Goal: Transaction & Acquisition: Purchase product/service

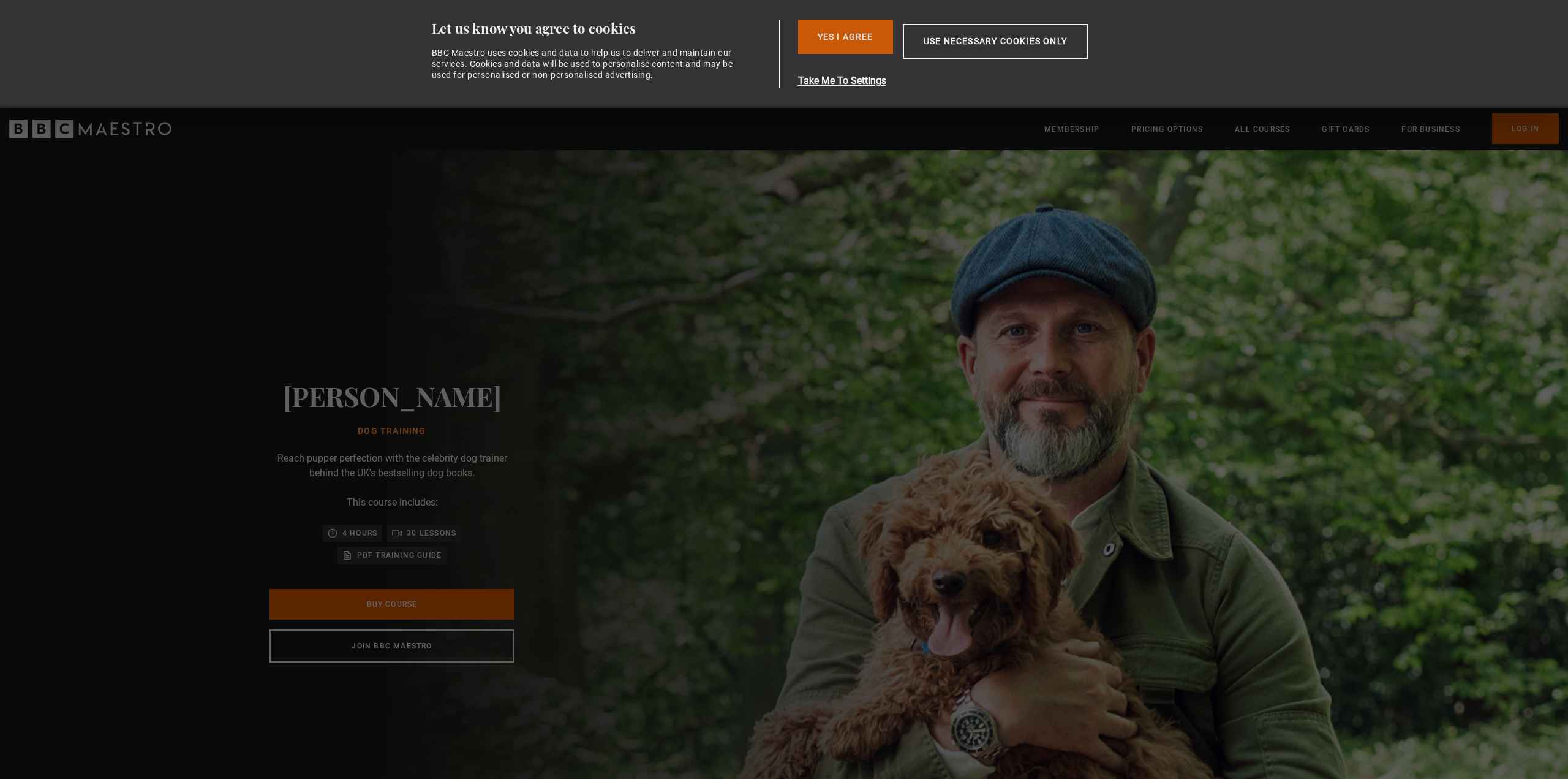
click at [842, 28] on button "Yes I Agree" at bounding box center [845, 36] width 95 height 34
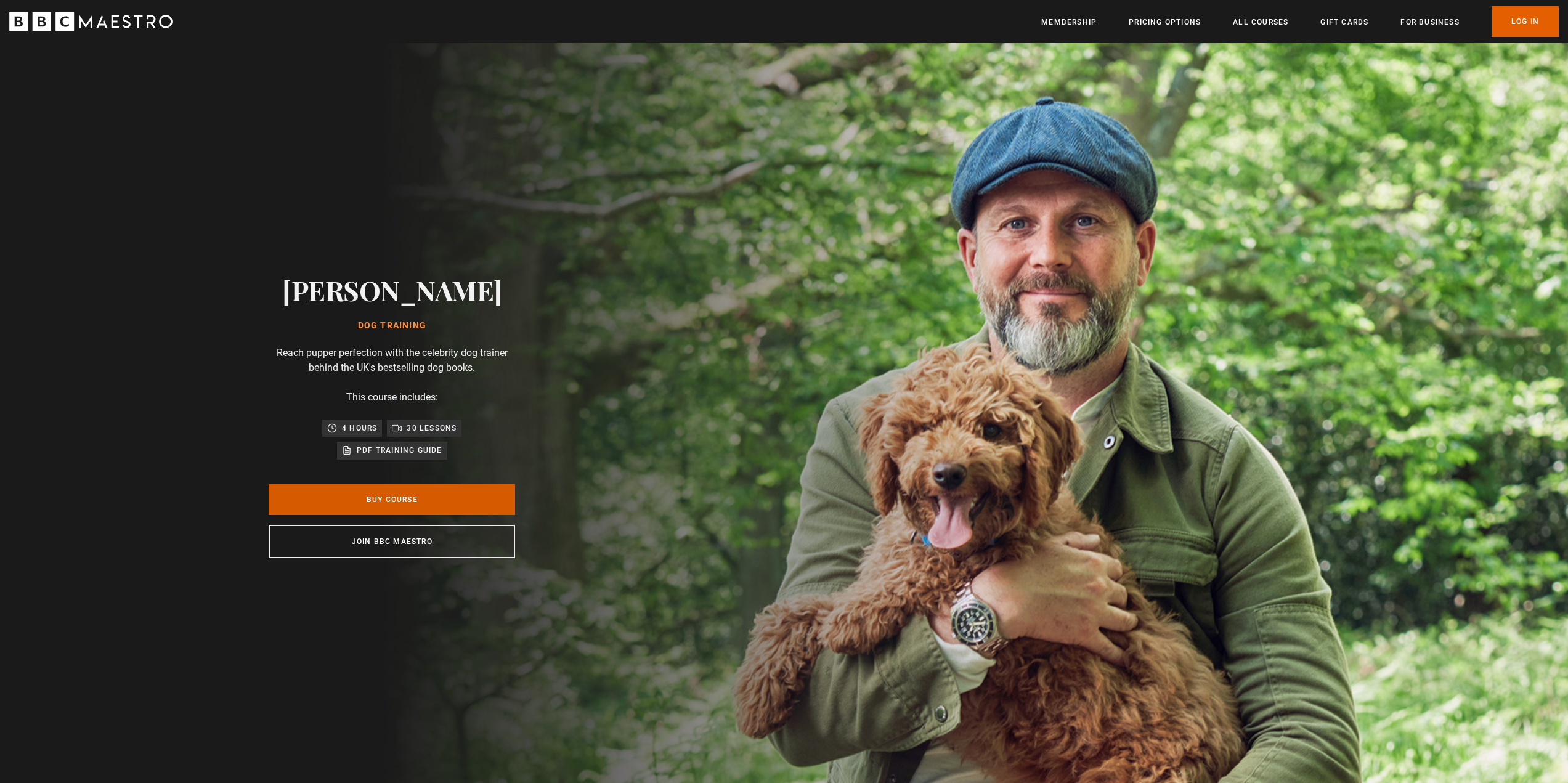
click at [400, 503] on link "Buy Course" at bounding box center [392, 499] width 247 height 31
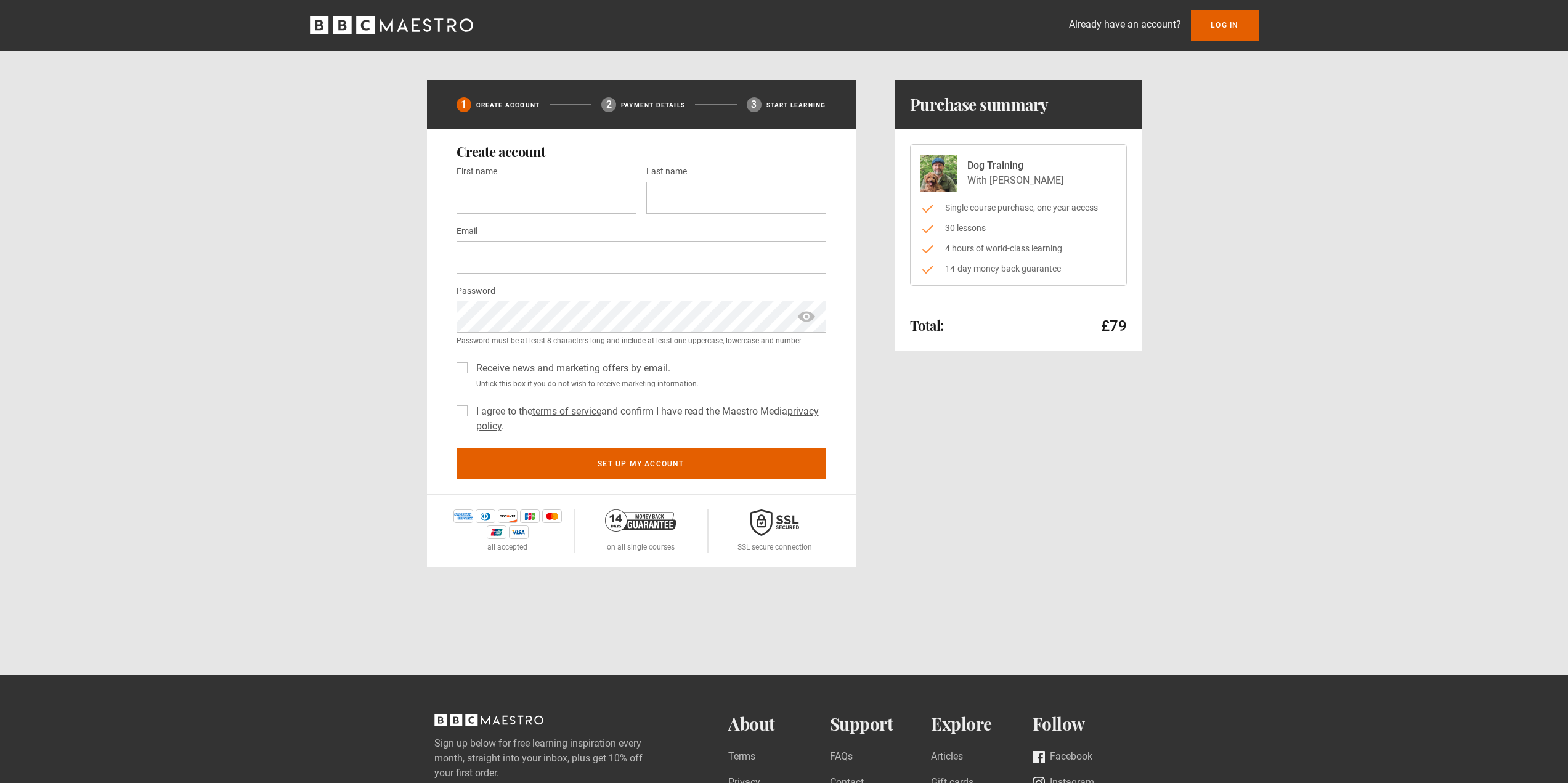
click at [425, 23] on icon "BBC Maestro" at bounding box center [391, 25] width 163 height 18
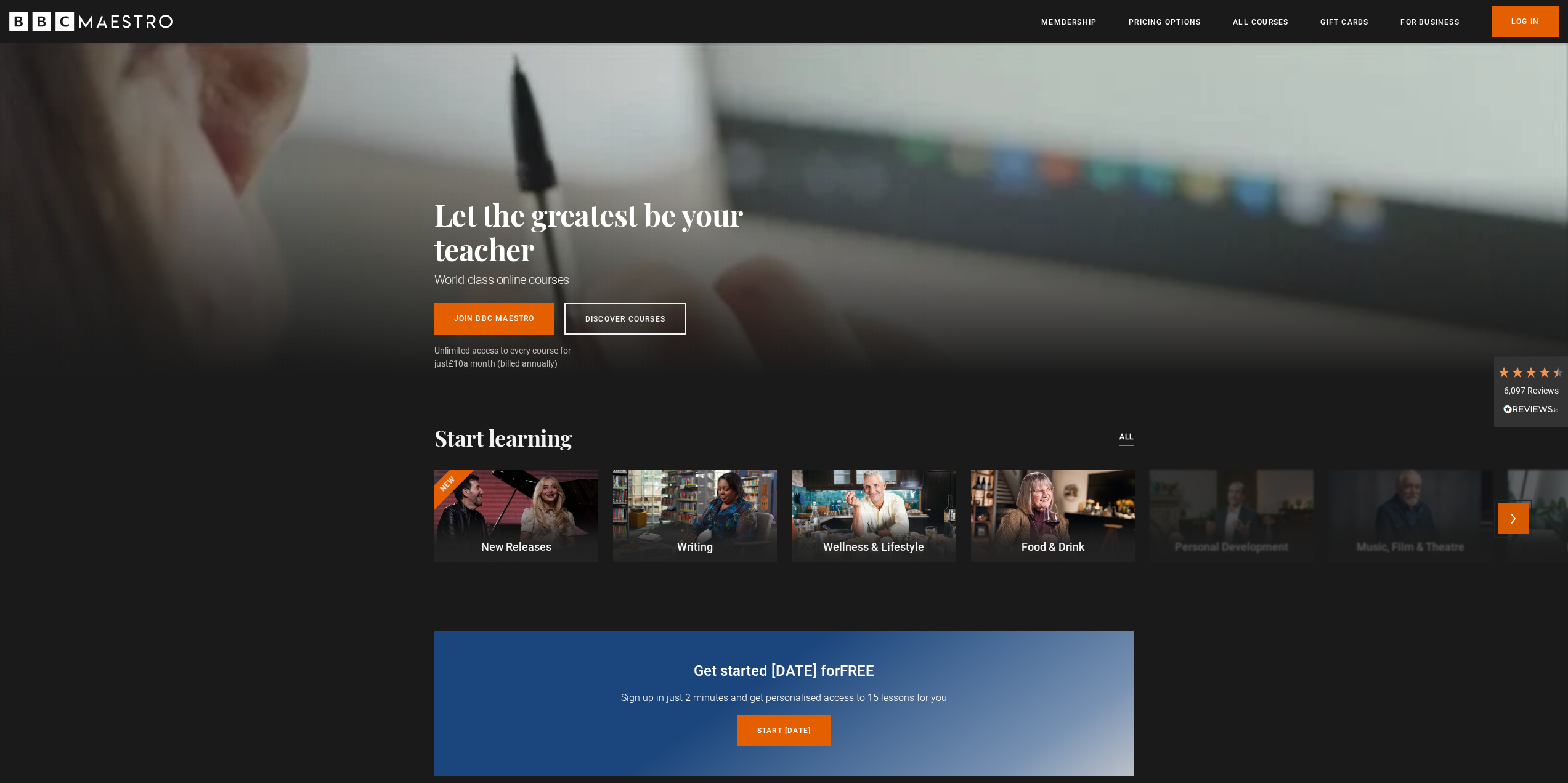
click at [1517, 517] on button "Next" at bounding box center [1513, 518] width 31 height 31
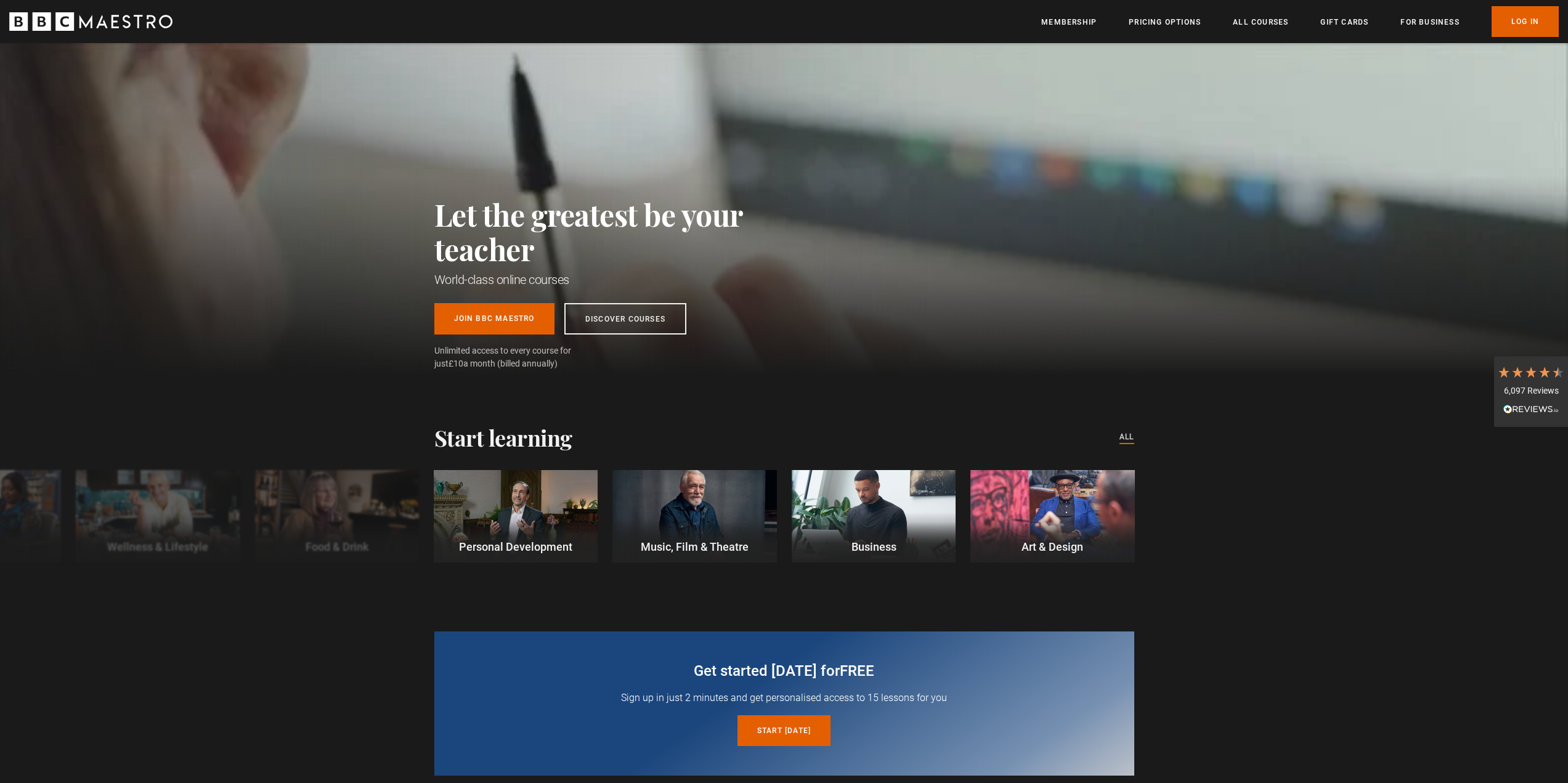
scroll to position [0, 161]
click at [52, 530] on button "Previous" at bounding box center [55, 518] width 31 height 31
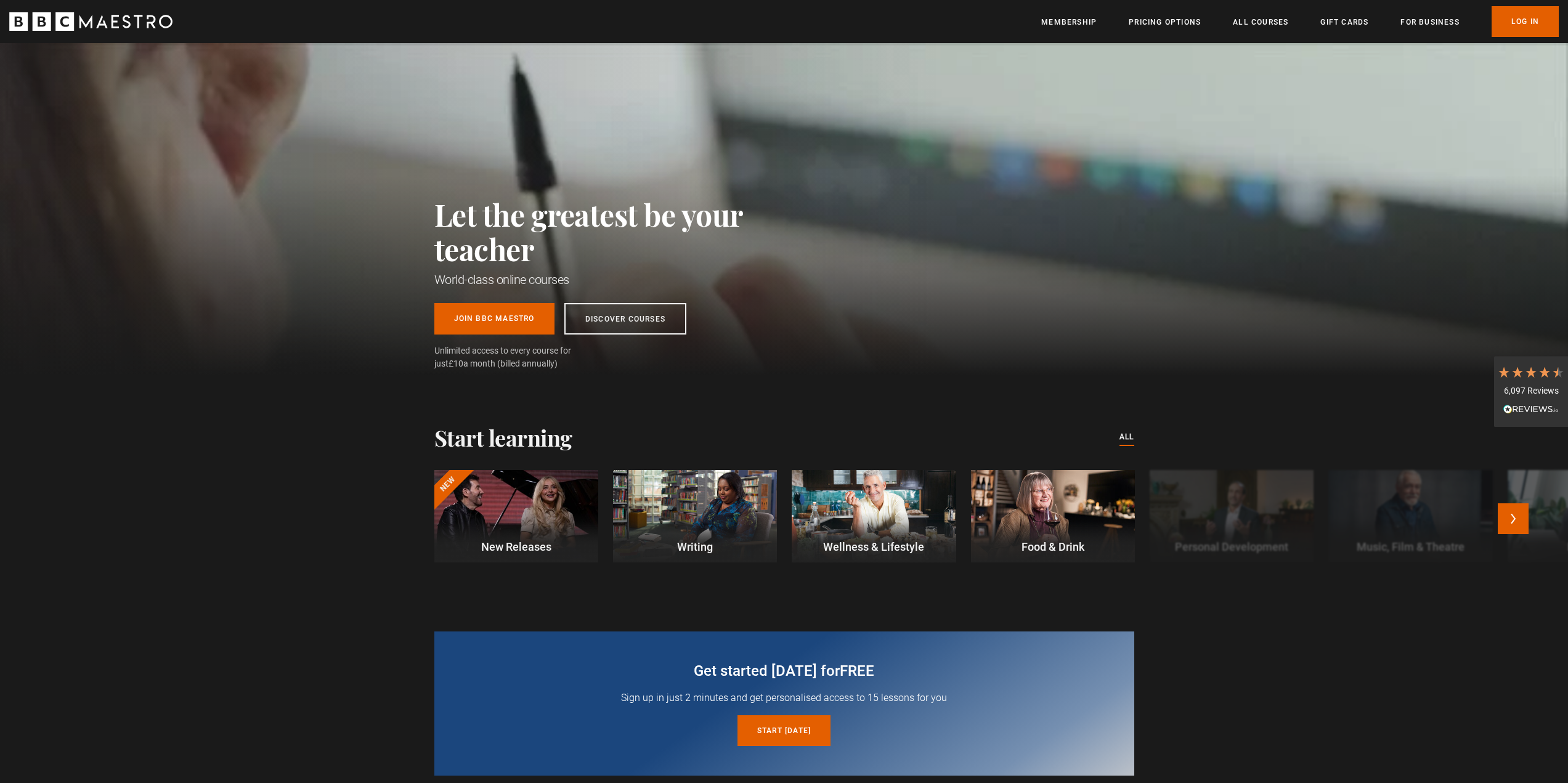
click at [1075, 487] on div at bounding box center [1053, 516] width 164 height 92
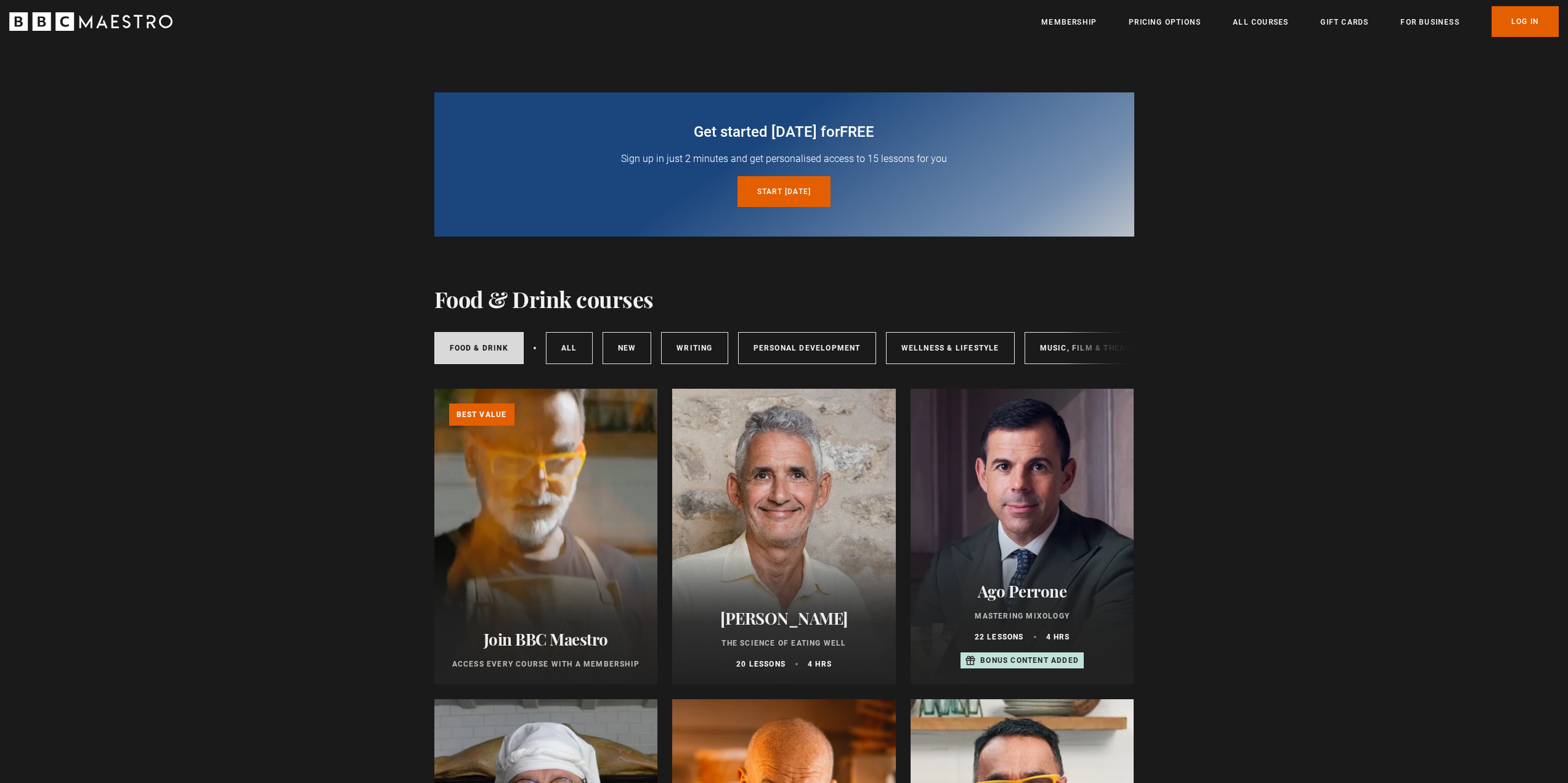
scroll to position [308, 0]
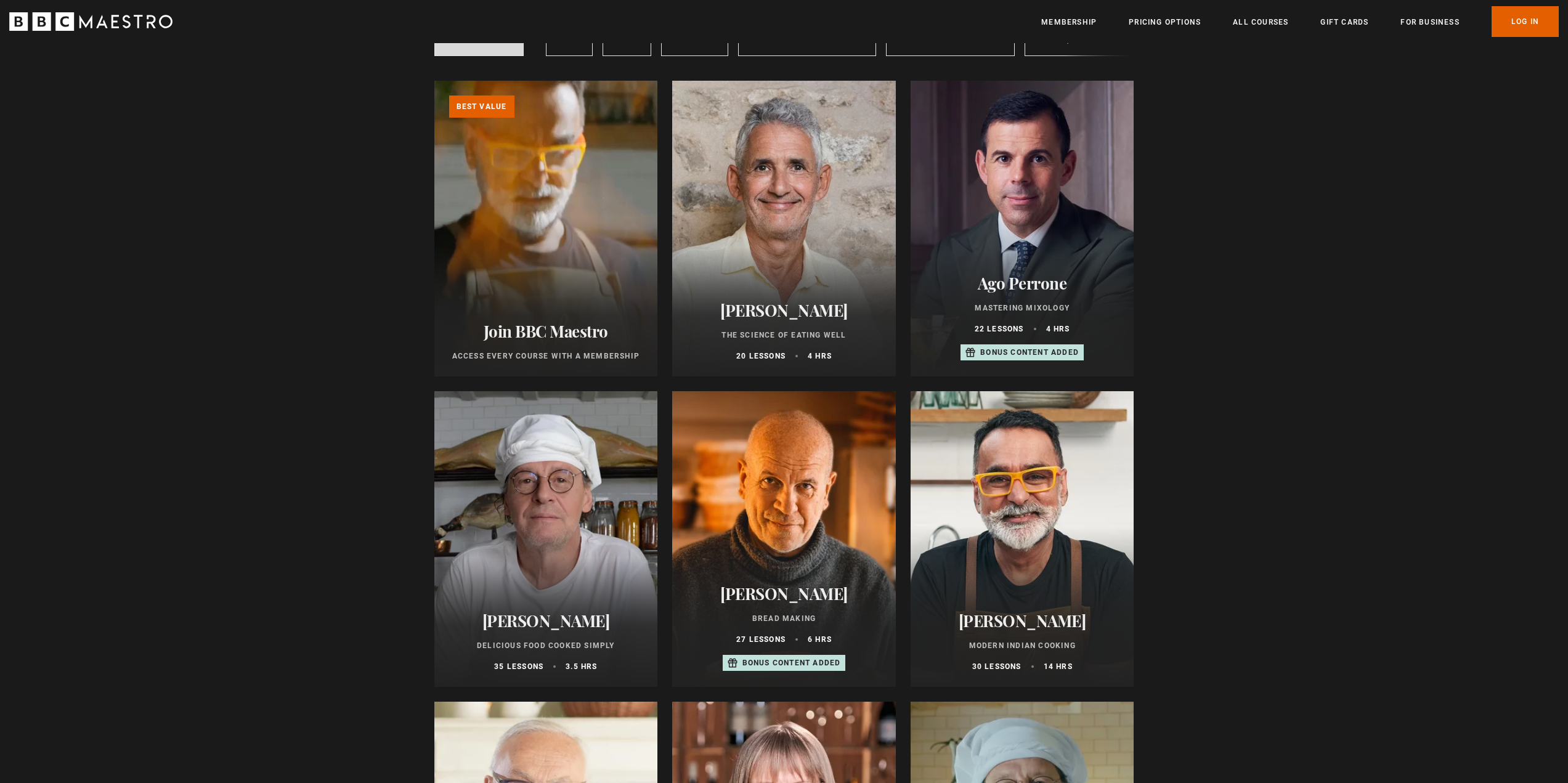
click at [531, 534] on div at bounding box center [546, 539] width 224 height 296
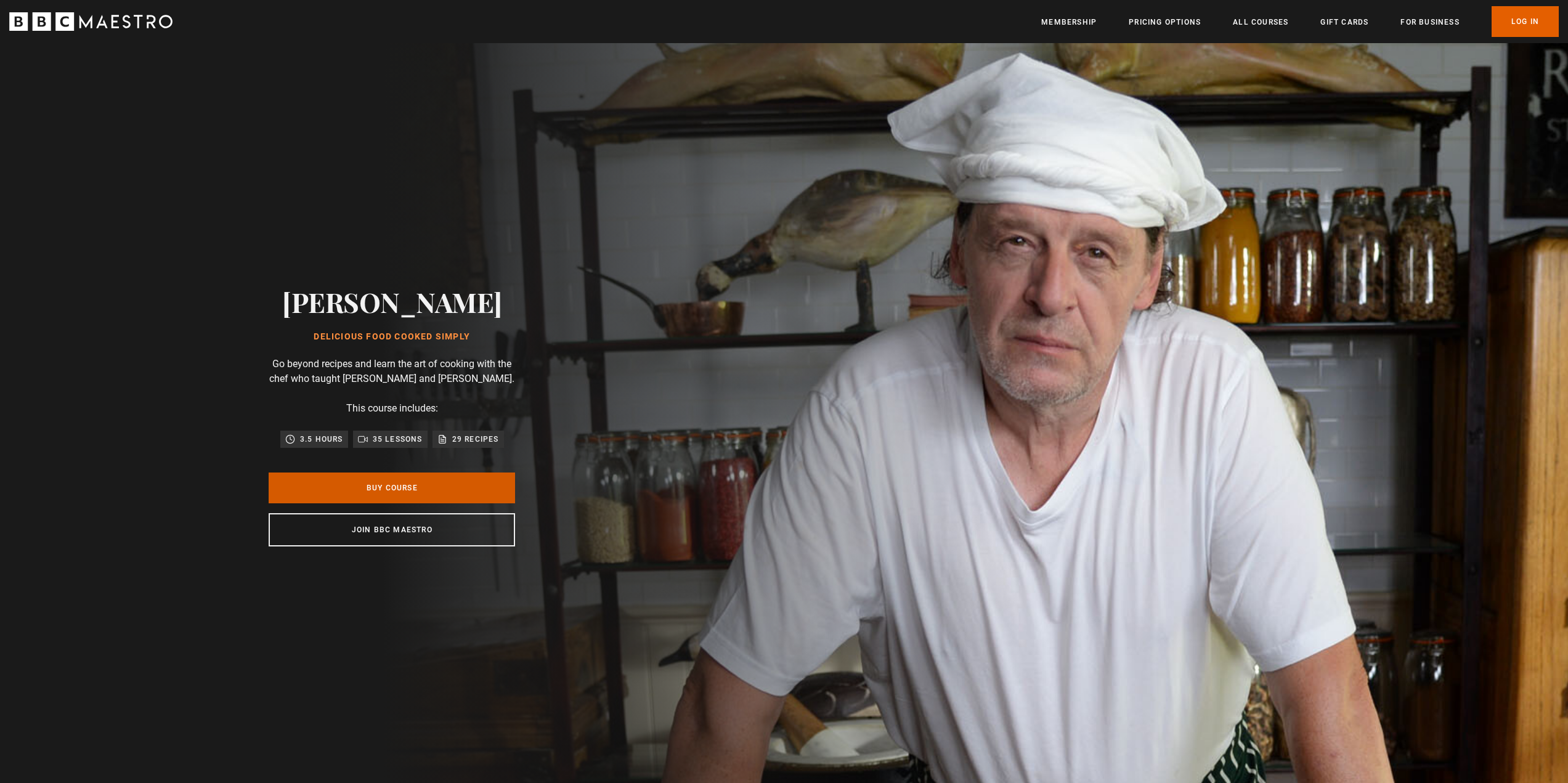
click at [464, 497] on link "Buy Course" at bounding box center [392, 487] width 247 height 31
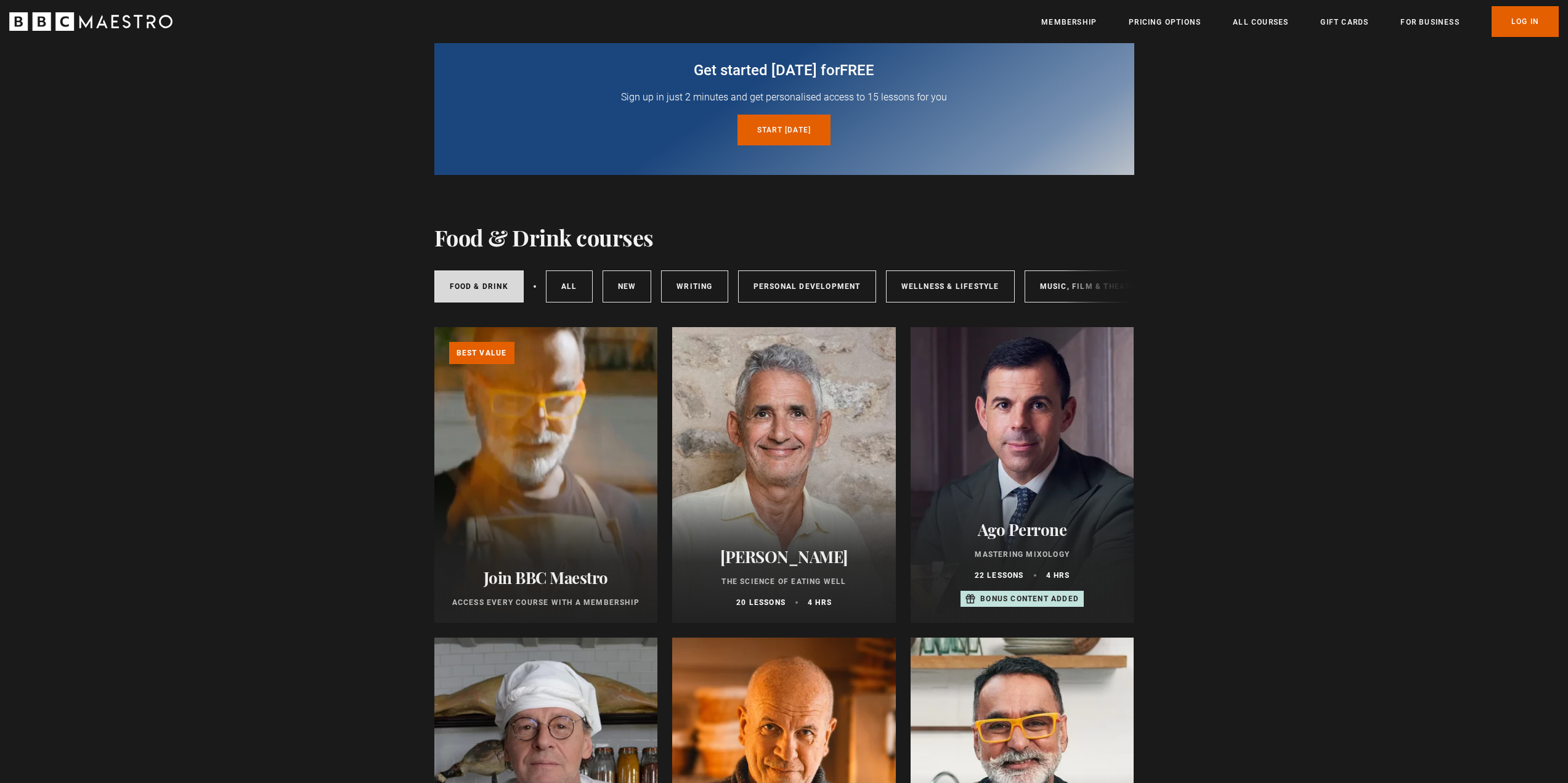
scroll to position [0, 204]
click at [757, 287] on link "Wellness & Lifestyle" at bounding box center [745, 286] width 129 height 32
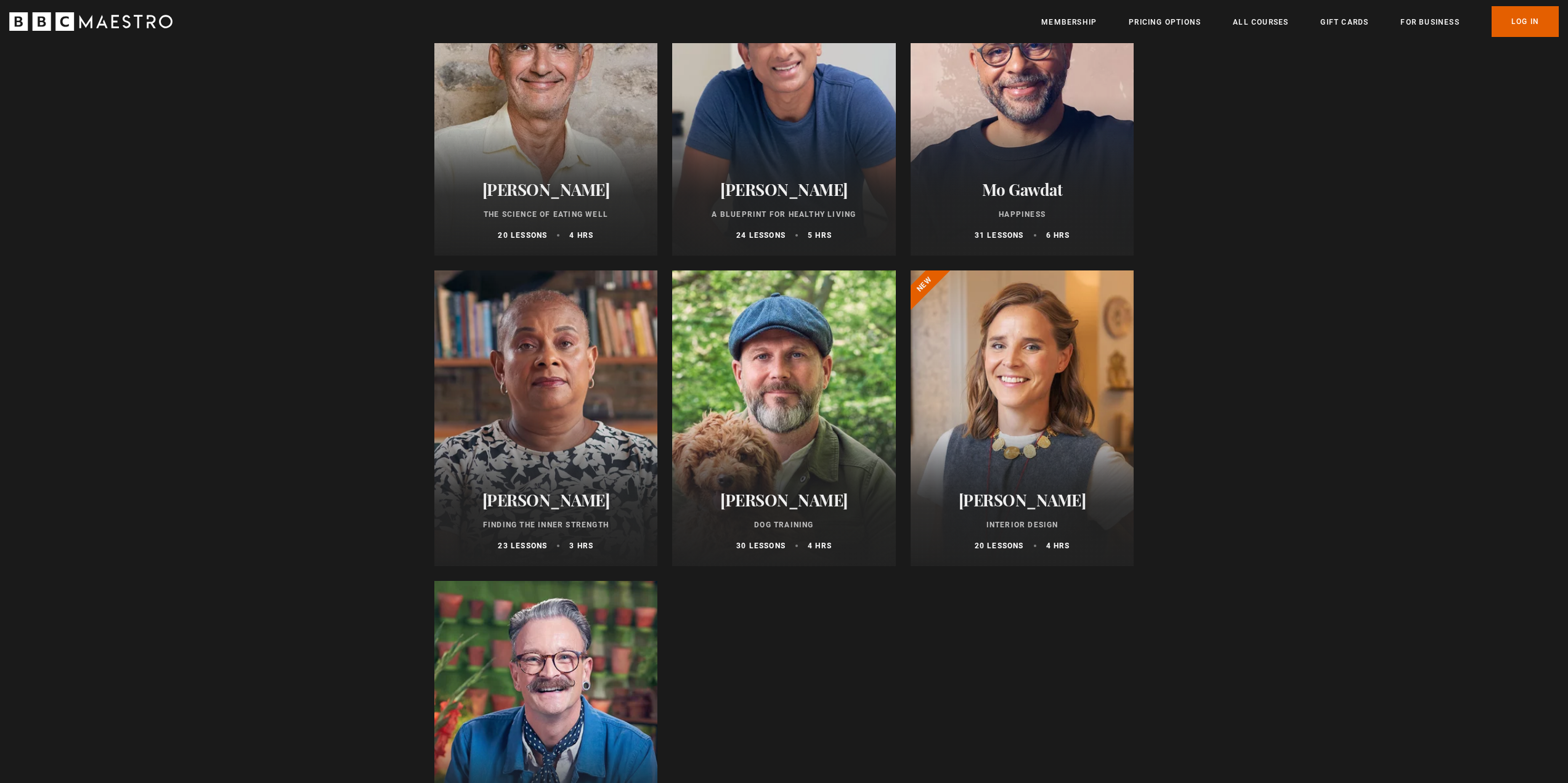
scroll to position [924, 0]
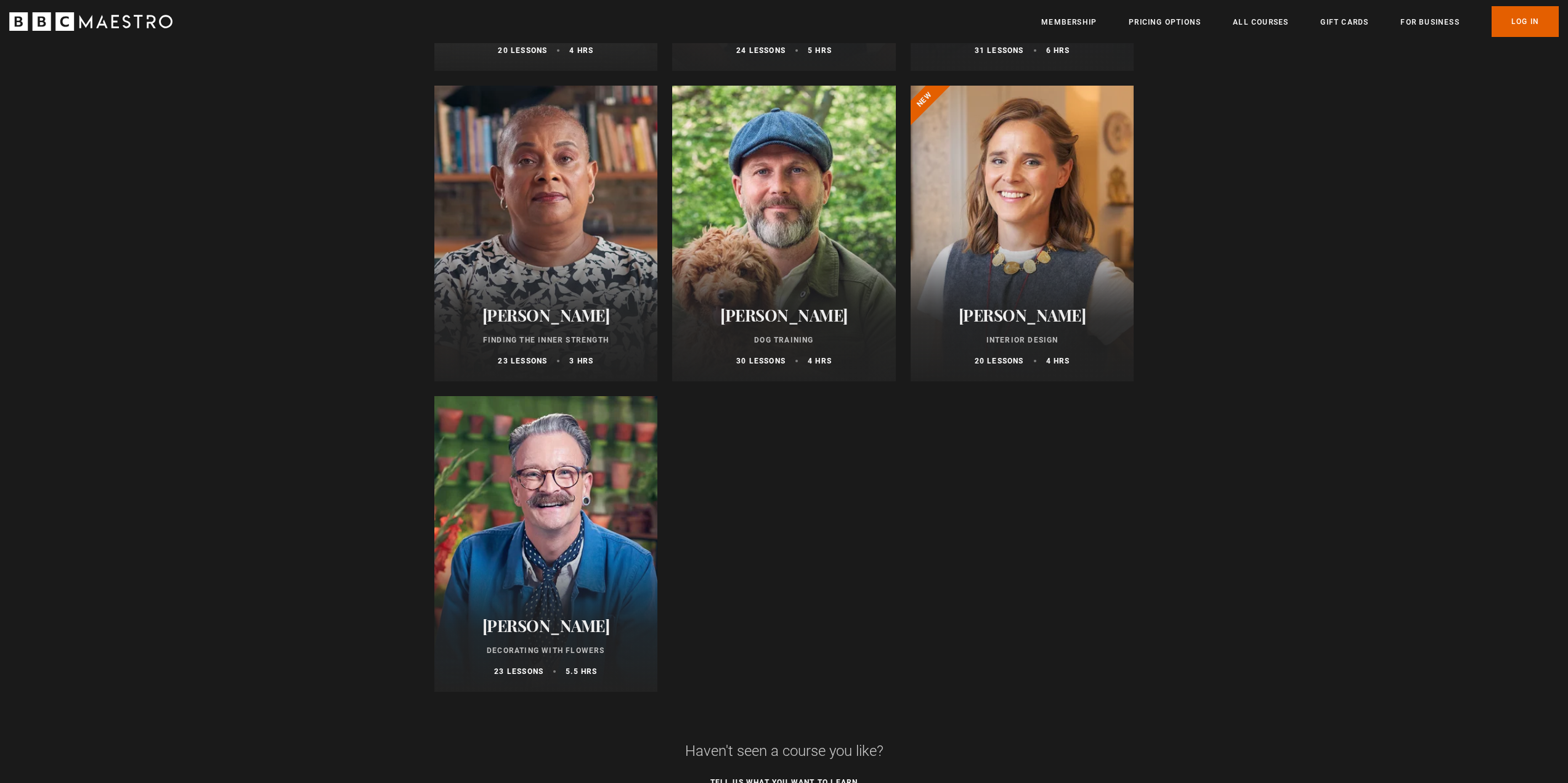
click at [769, 307] on div "Steve Mann Dog Training 30 lessons 4 hrs" at bounding box center [784, 336] width 224 height 91
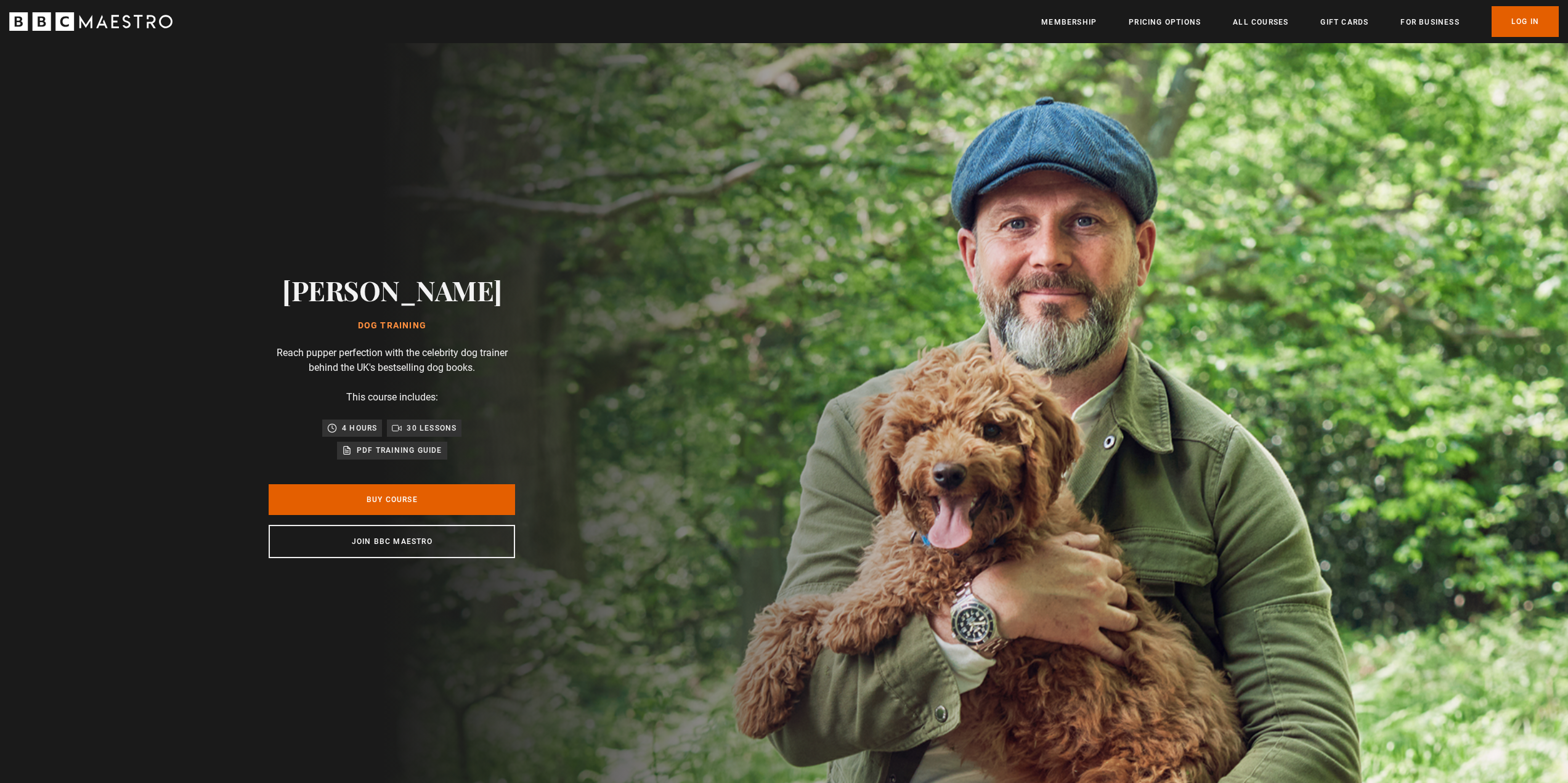
drag, startPoint x: 468, startPoint y: 297, endPoint x: 319, endPoint y: 288, distance: 149.3
click at [319, 288] on div "Steve Mann Dog Training Reach pupper perfection with the celebrity dog trainer …" at bounding box center [392, 416] width 395 height 746
click at [1074, 17] on link "Membership" at bounding box center [1069, 22] width 55 height 12
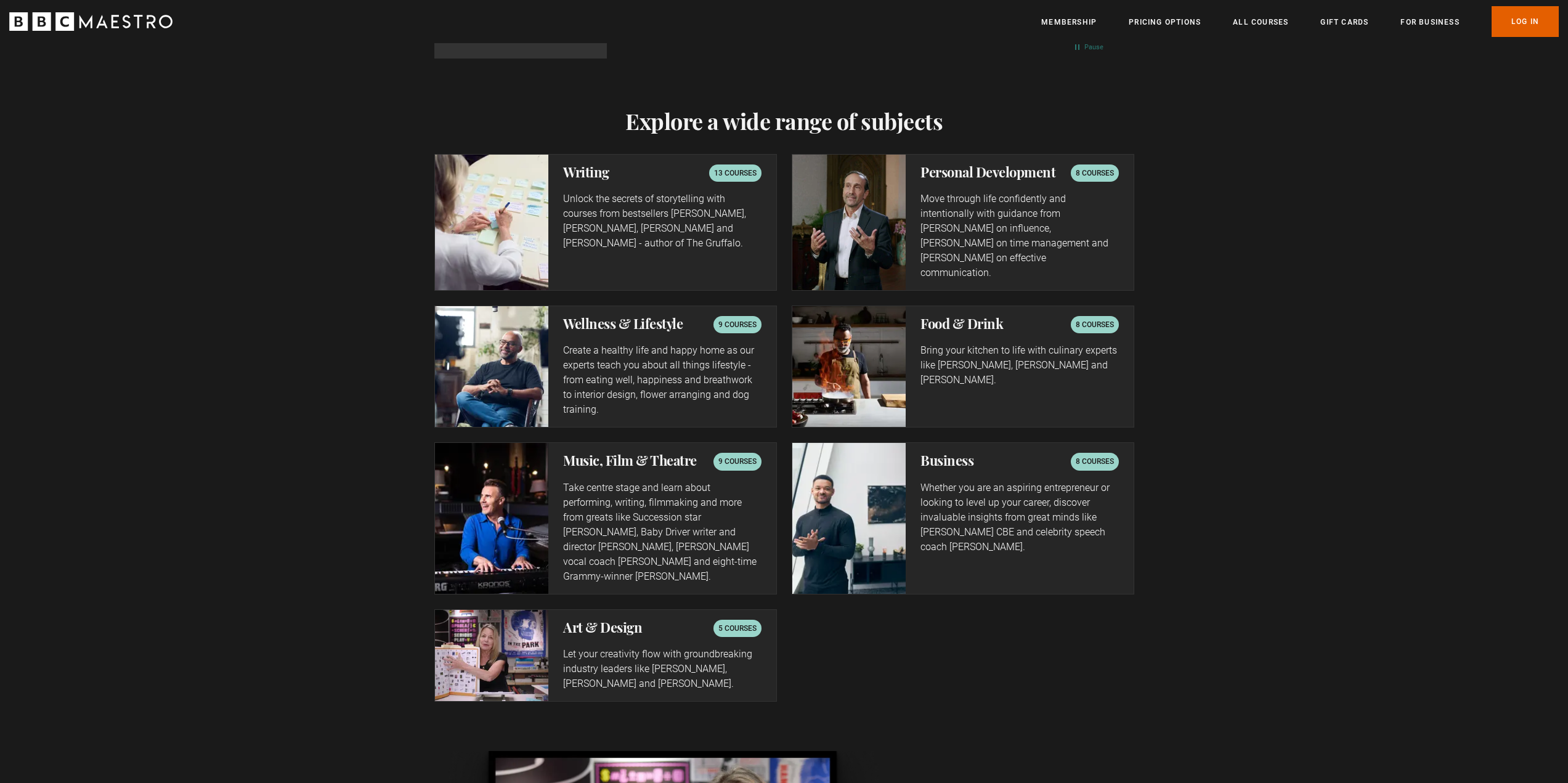
scroll to position [0, 484]
